Goal: Entertainment & Leisure: Consume media (video, audio)

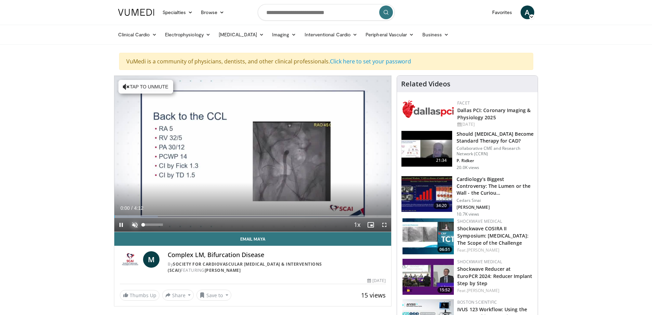
click at [136, 222] on span "Video Player" at bounding box center [135, 225] width 14 height 14
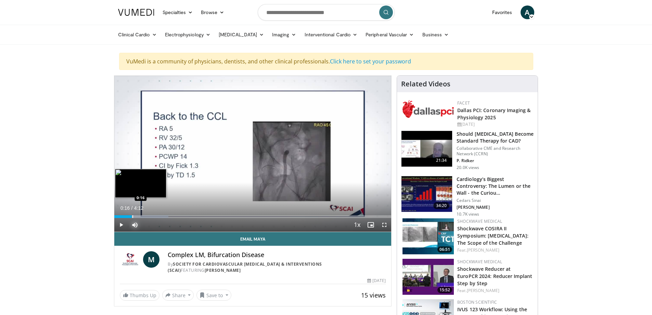
click at [133, 215] on div "Progress Bar" at bounding box center [133, 216] width 1 height 3
click at [142, 216] on div "Progress Bar" at bounding box center [142, 216] width 1 height 3
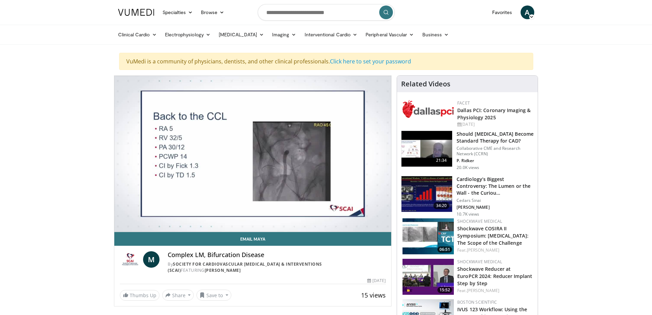
click at [146, 216] on div "10 seconds Tap to unmute" at bounding box center [252, 154] width 277 height 156
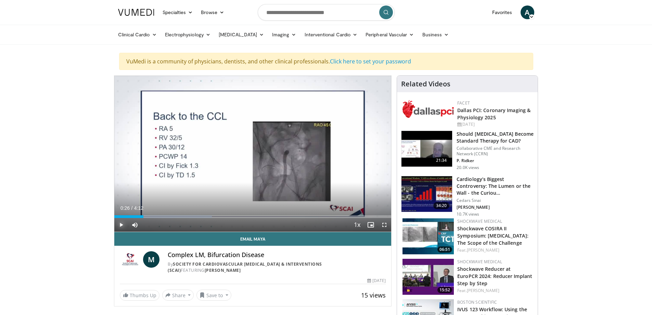
click at [119, 224] on span "Video Player" at bounding box center [121, 225] width 14 height 14
click at [148, 217] on div "Progress Bar" at bounding box center [148, 216] width 1 height 3
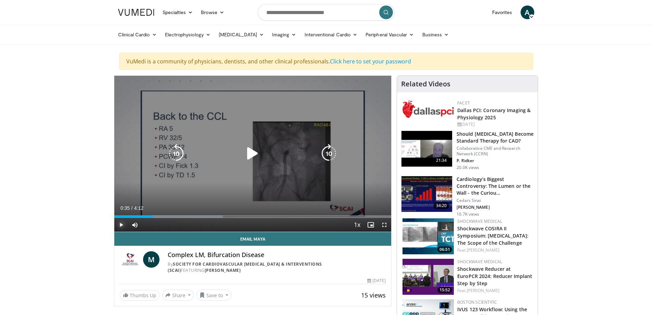
click at [153, 217] on div "Progress Bar" at bounding box center [169, 216] width 106 height 3
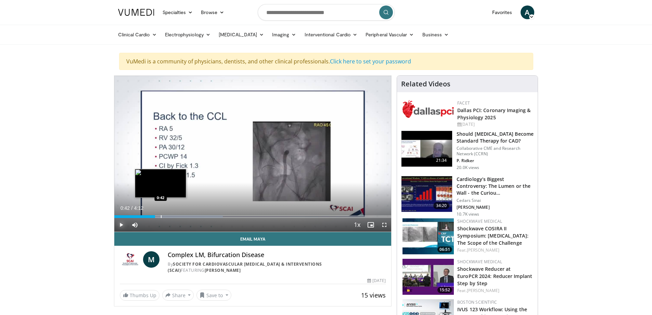
click at [161, 216] on div "Progress Bar" at bounding box center [161, 216] width 1 height 3
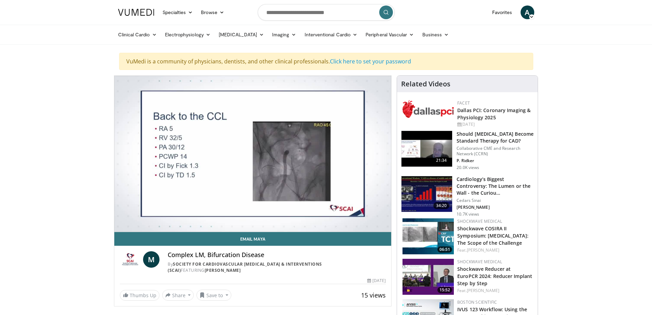
click at [174, 216] on div "10 seconds Tap to unmute" at bounding box center [252, 154] width 277 height 156
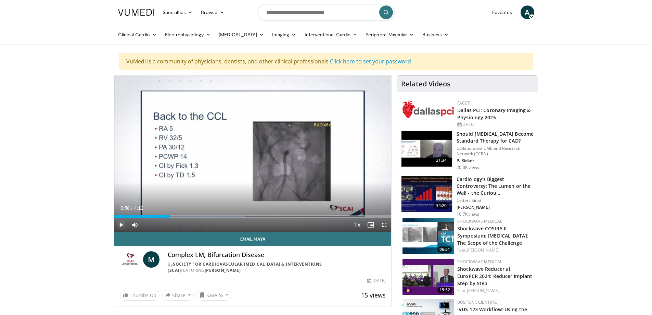
click at [121, 224] on span "Video Player" at bounding box center [121, 225] width 14 height 14
click at [208, 217] on div "Progress Bar" at bounding box center [208, 216] width 1 height 3
click at [217, 215] on div "Progress Bar" at bounding box center [217, 216] width 1 height 3
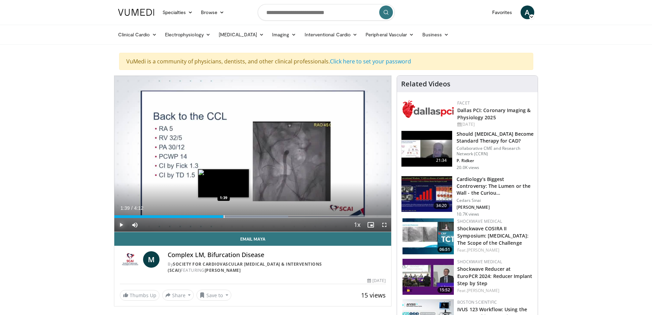
click at [224, 215] on div "Progress Bar" at bounding box center [224, 216] width 1 height 3
click at [231, 216] on div "Progress Bar" at bounding box center [231, 216] width 1 height 3
click at [238, 216] on div "Progress Bar" at bounding box center [238, 216] width 1 height 3
click at [244, 217] on div "Progress Bar" at bounding box center [244, 216] width 1 height 3
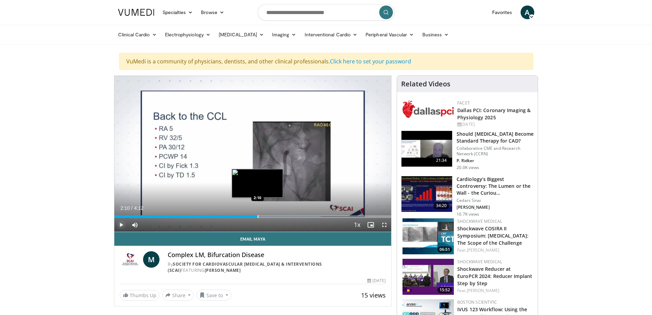
click at [258, 216] on div "Progress Bar" at bounding box center [258, 216] width 1 height 3
click at [267, 216] on div "Progress Bar" at bounding box center [267, 216] width 1 height 3
click at [272, 216] on div "Progress Bar" at bounding box center [272, 216] width 1 height 3
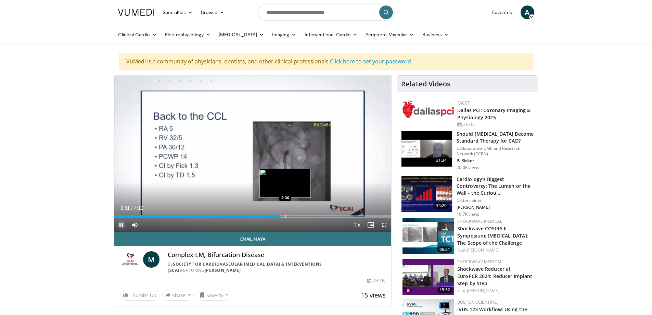
click at [286, 216] on div "Progress Bar" at bounding box center [286, 216] width 1 height 3
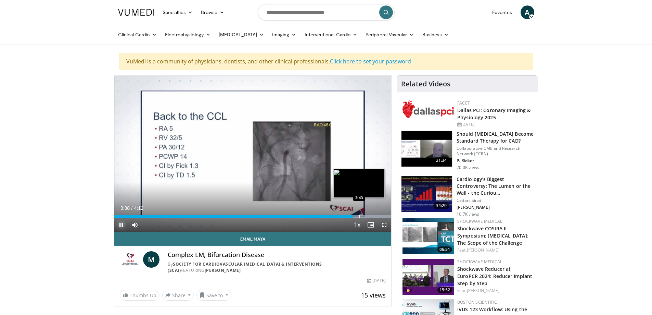
click at [360, 216] on div "Progress Bar" at bounding box center [360, 216] width 1 height 3
click at [364, 215] on div "Progress Bar" at bounding box center [364, 216] width 1 height 3
